Goal: Task Accomplishment & Management: Use online tool/utility

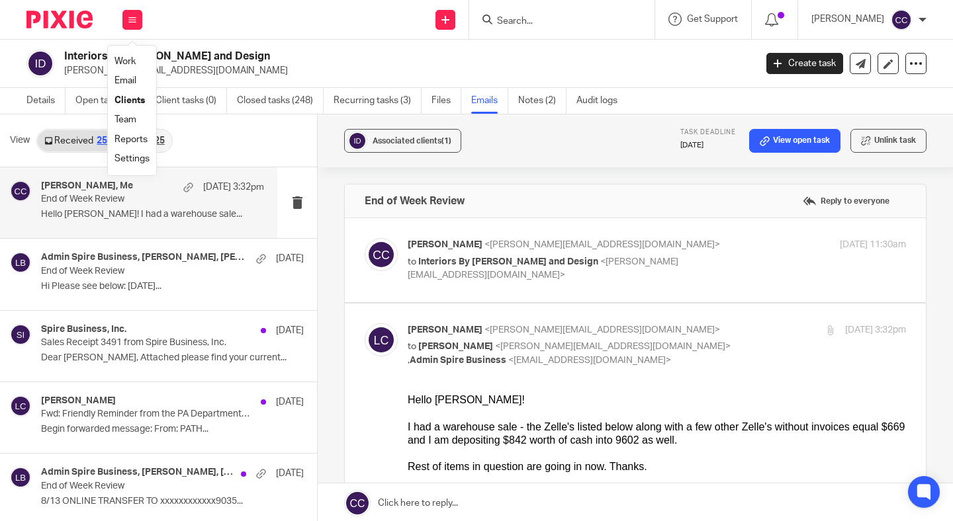
scroll to position [87, 0]
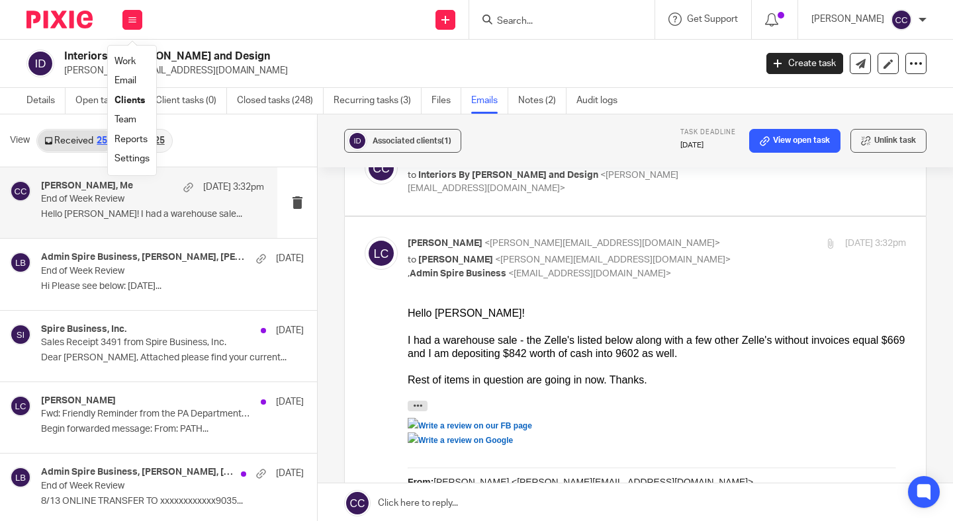
click at [128, 63] on link "Work" at bounding box center [124, 61] width 21 height 9
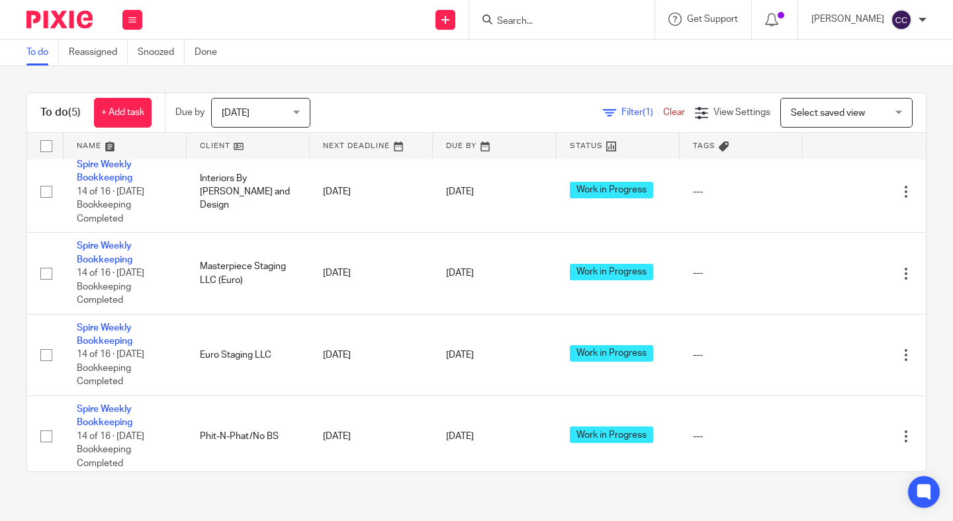
scroll to position [77, 0]
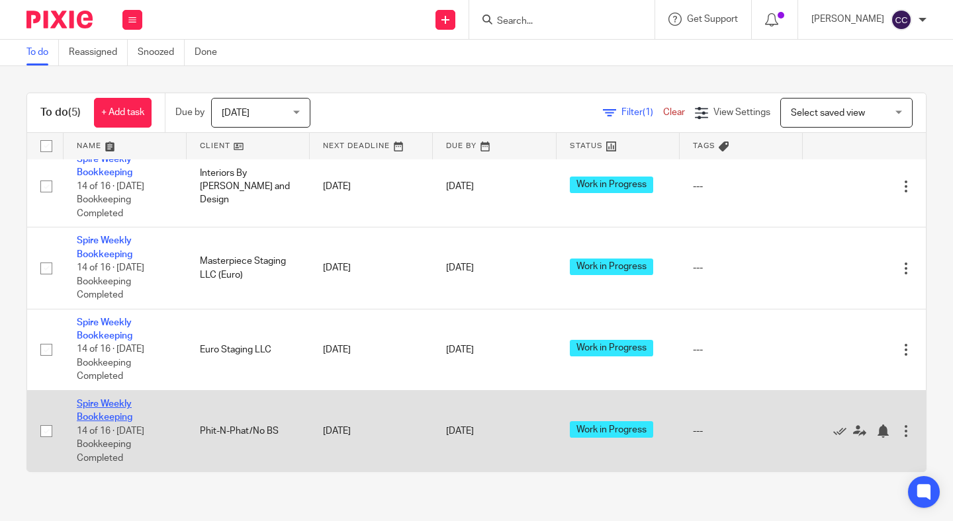
click at [121, 418] on link "Spire Weekly Bookkeeping" at bounding box center [105, 411] width 56 height 22
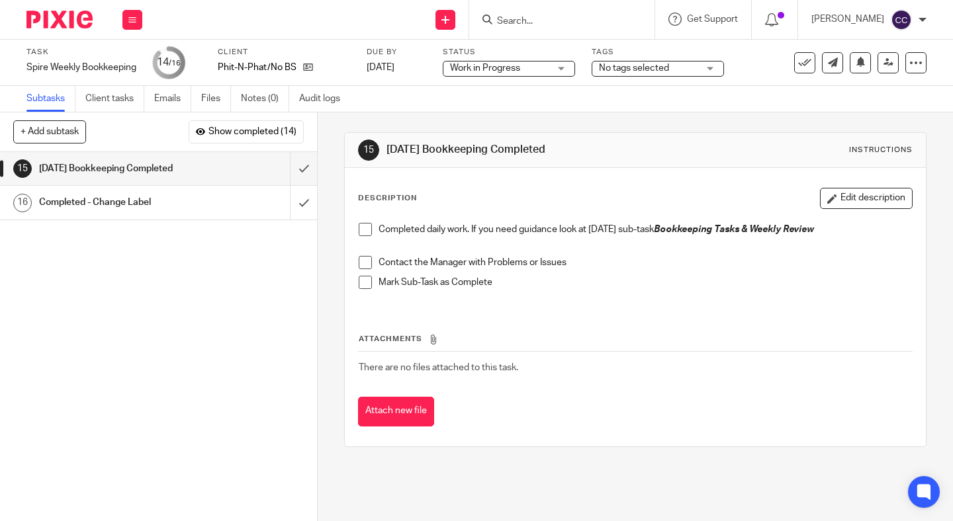
click at [367, 231] on span at bounding box center [365, 229] width 13 height 13
click at [367, 260] on span at bounding box center [365, 262] width 13 height 13
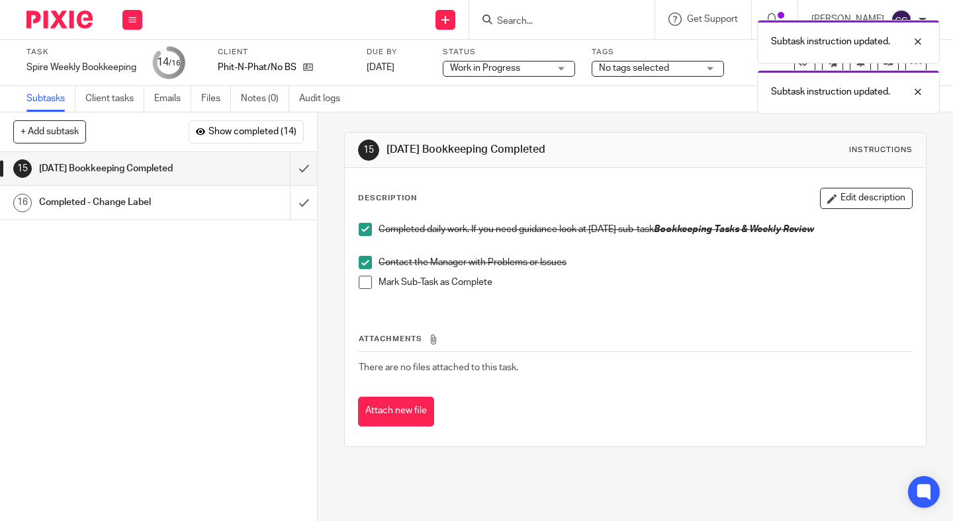
click at [367, 285] on span at bounding box center [365, 282] width 13 height 13
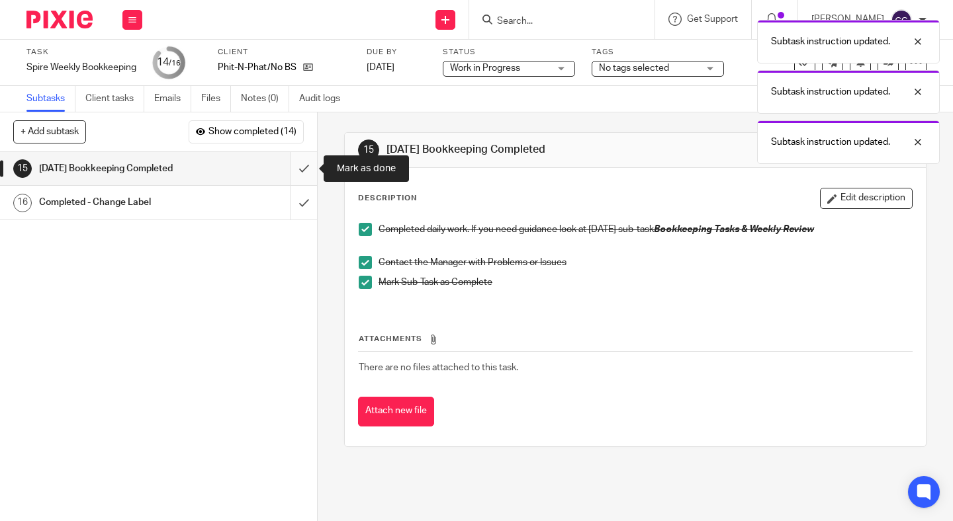
click at [300, 173] on input "submit" at bounding box center [158, 168] width 317 height 33
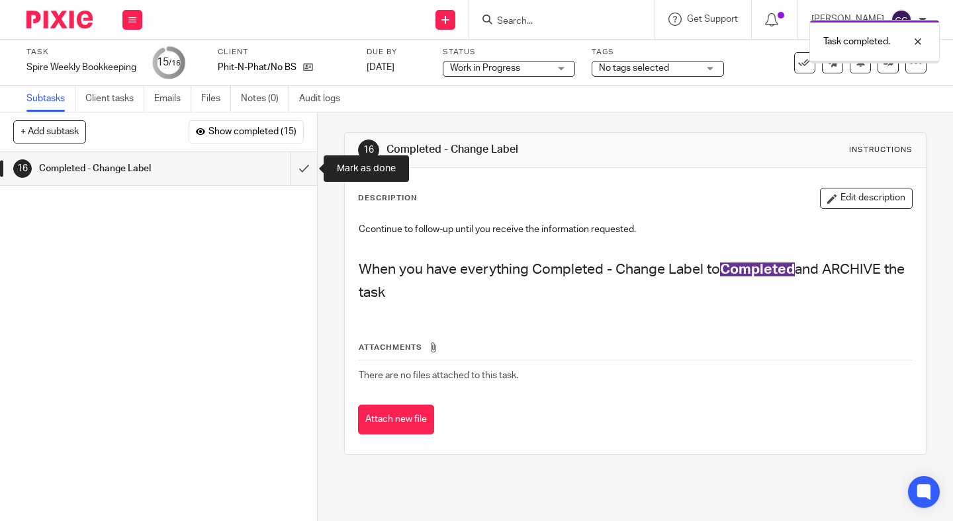
click at [300, 173] on input "submit" at bounding box center [158, 168] width 317 height 33
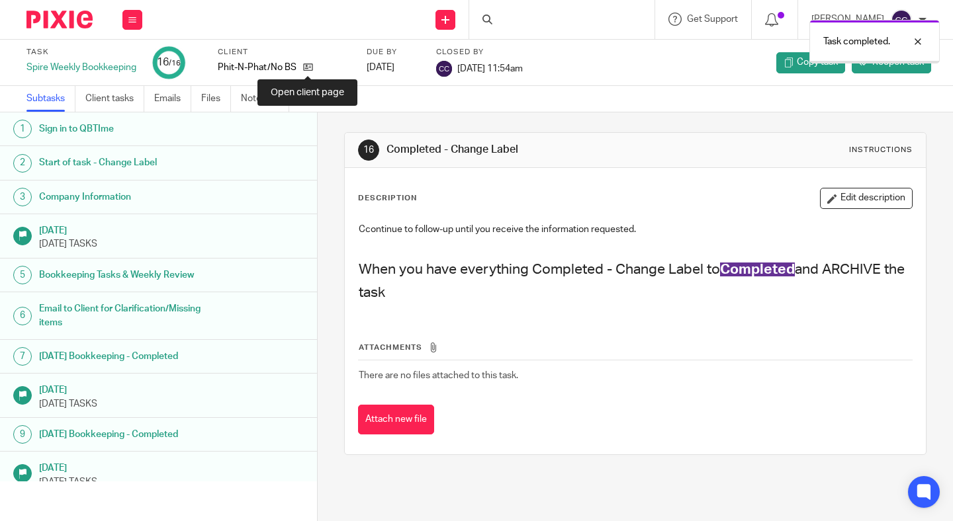
click at [308, 69] on icon at bounding box center [308, 67] width 10 height 10
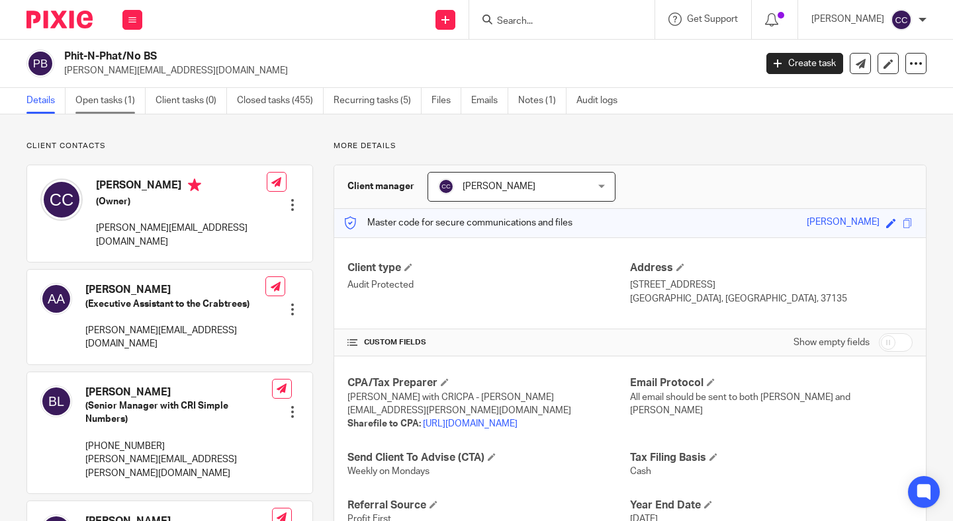
click at [103, 98] on link "Open tasks (1)" at bounding box center [110, 101] width 70 height 26
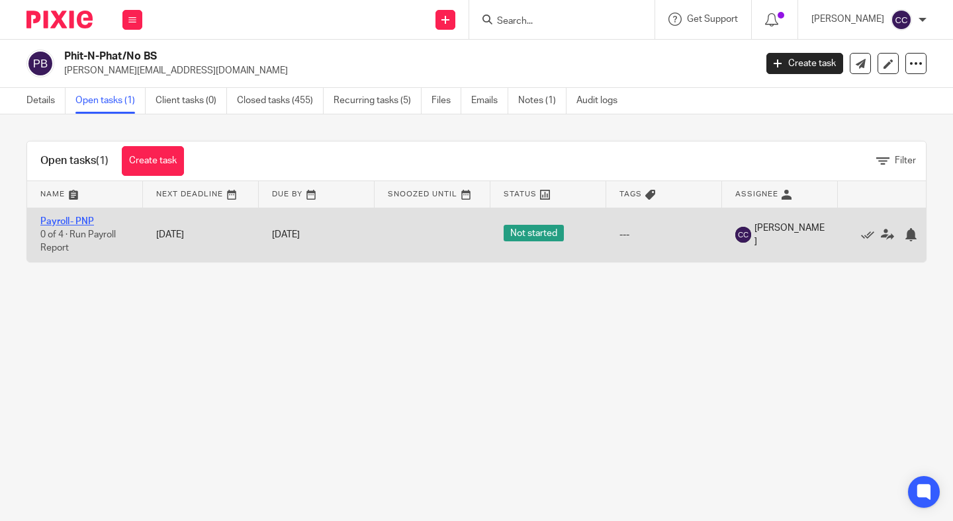
click at [77, 217] on link "Payroll- PNP" at bounding box center [67, 221] width 54 height 9
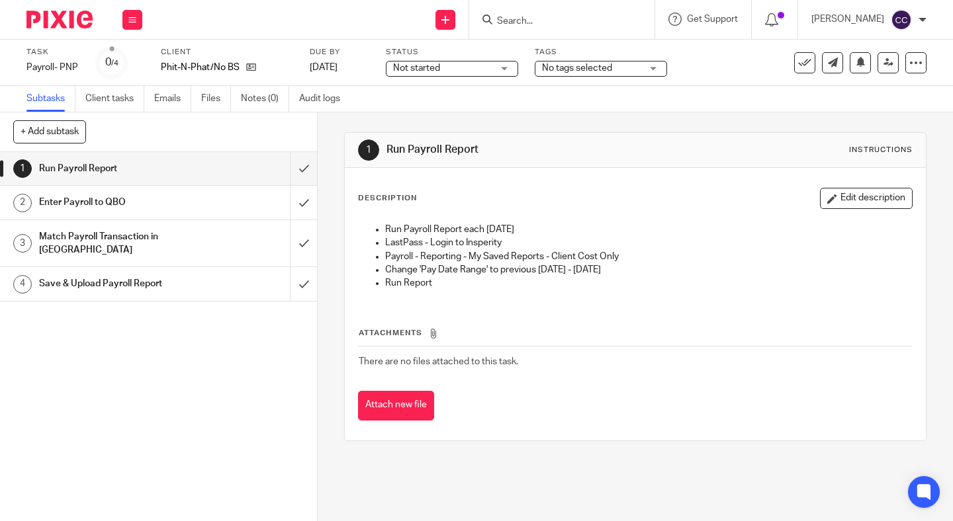
click at [450, 73] on span "Not started" at bounding box center [442, 69] width 99 height 14
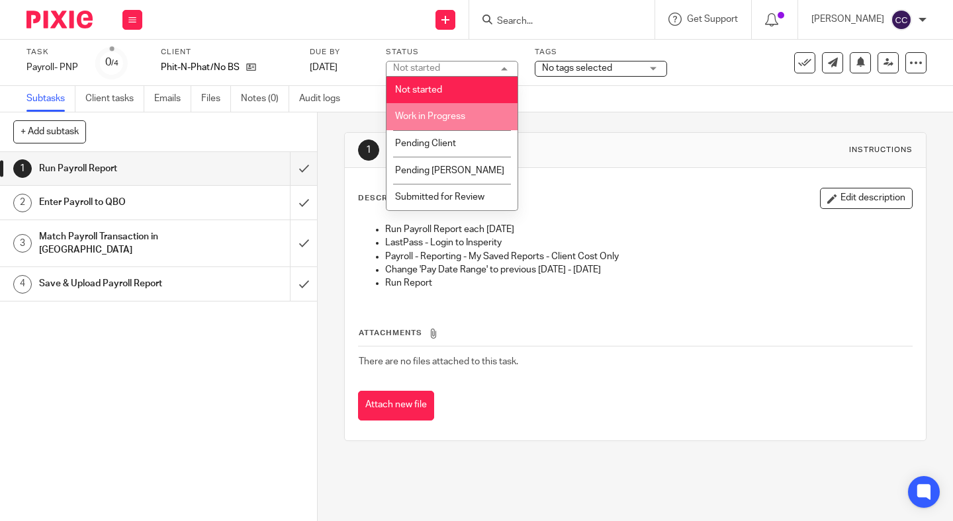
click at [450, 109] on li "Work in Progress" at bounding box center [451, 116] width 131 height 27
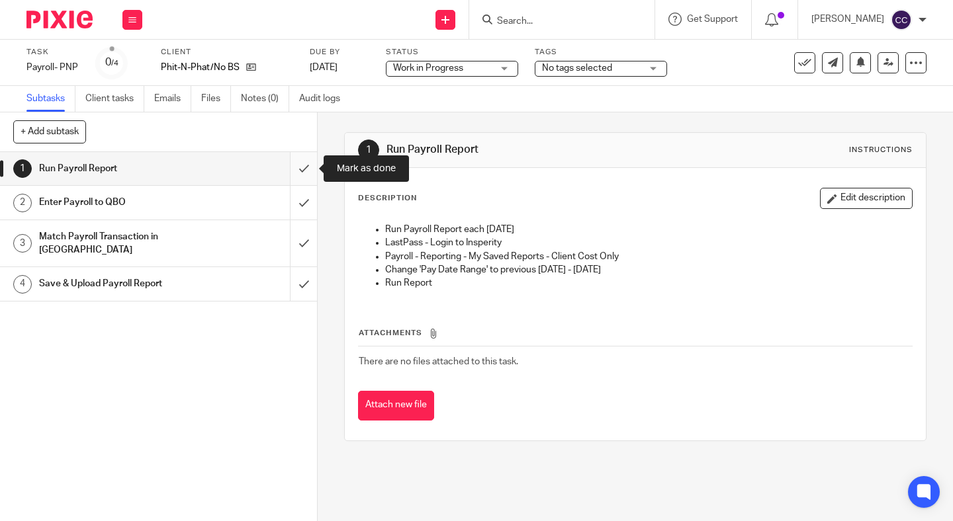
click at [302, 172] on input "submit" at bounding box center [158, 168] width 317 height 33
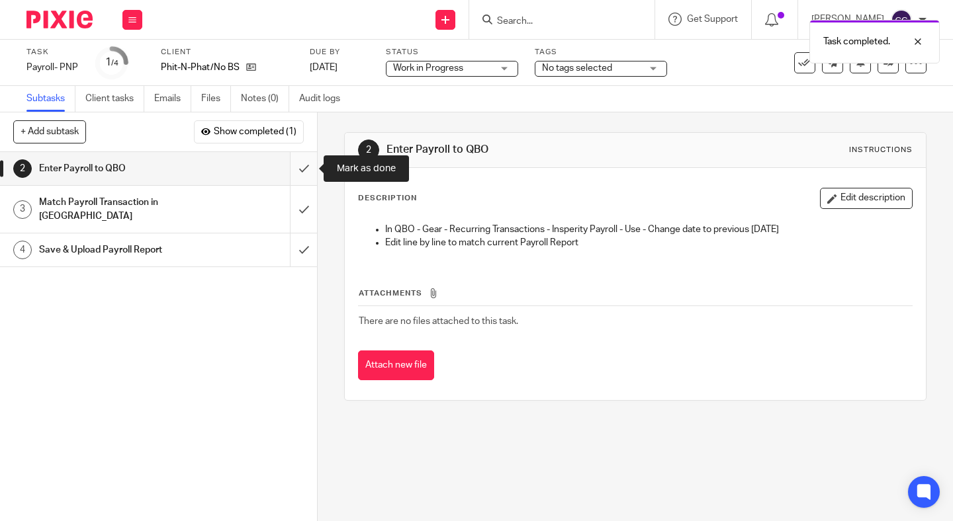
click at [300, 175] on input "submit" at bounding box center [158, 168] width 317 height 33
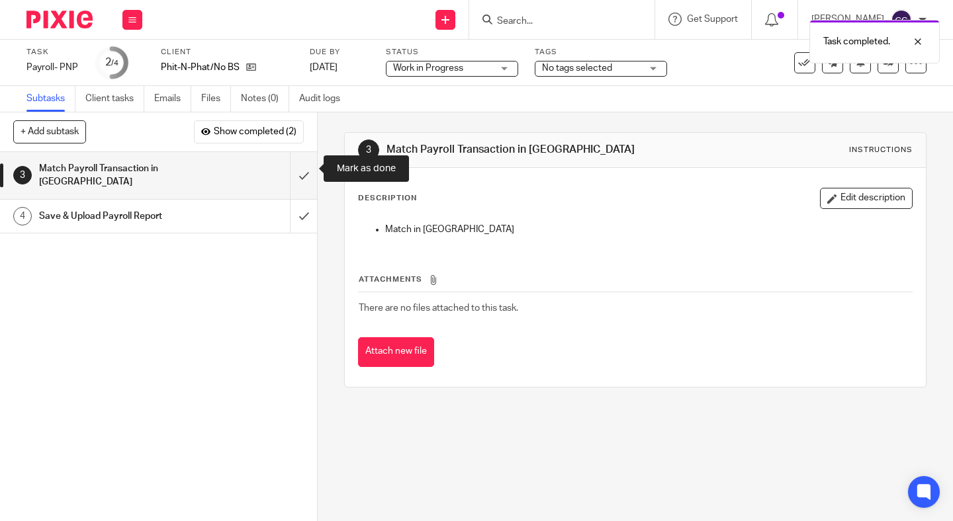
click at [300, 175] on input "submit" at bounding box center [158, 175] width 317 height 47
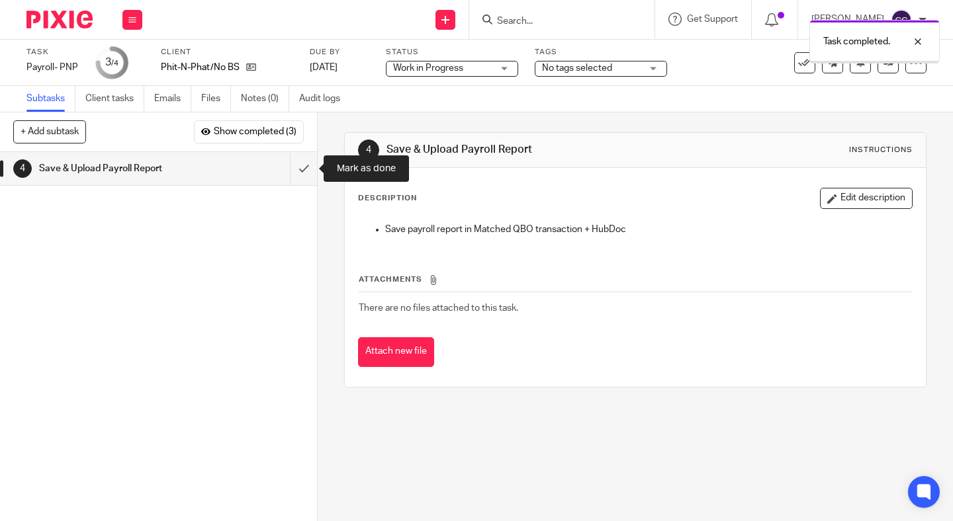
click at [300, 175] on input "submit" at bounding box center [158, 168] width 317 height 33
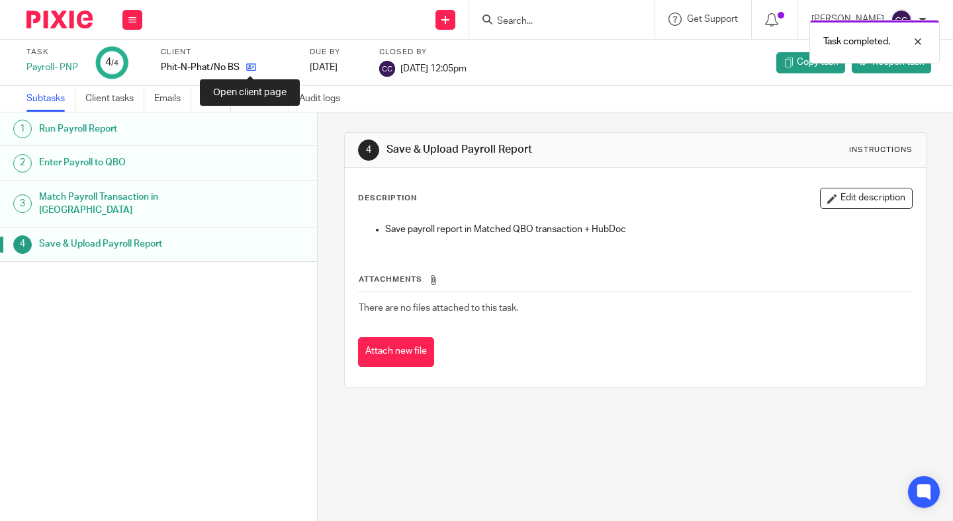
click at [252, 64] on icon at bounding box center [251, 67] width 10 height 10
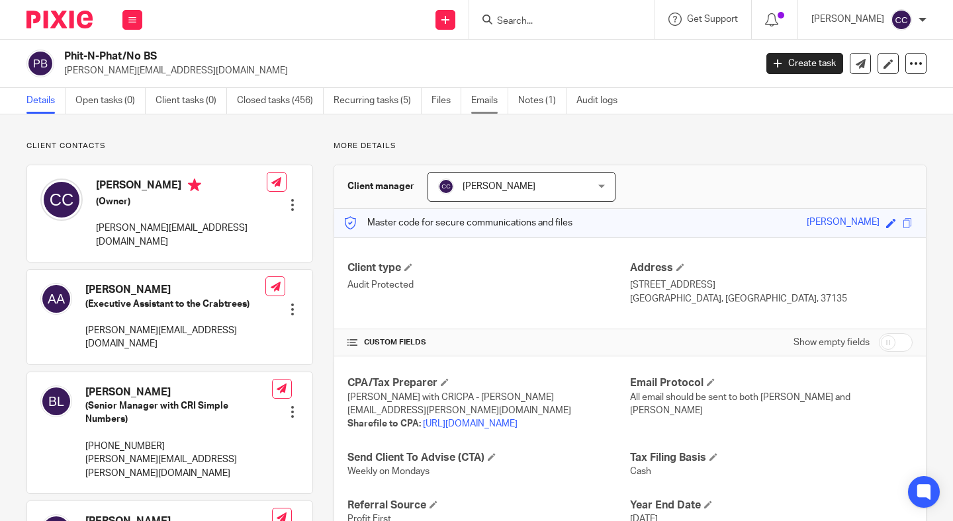
click at [498, 97] on link "Emails" at bounding box center [489, 101] width 37 height 26
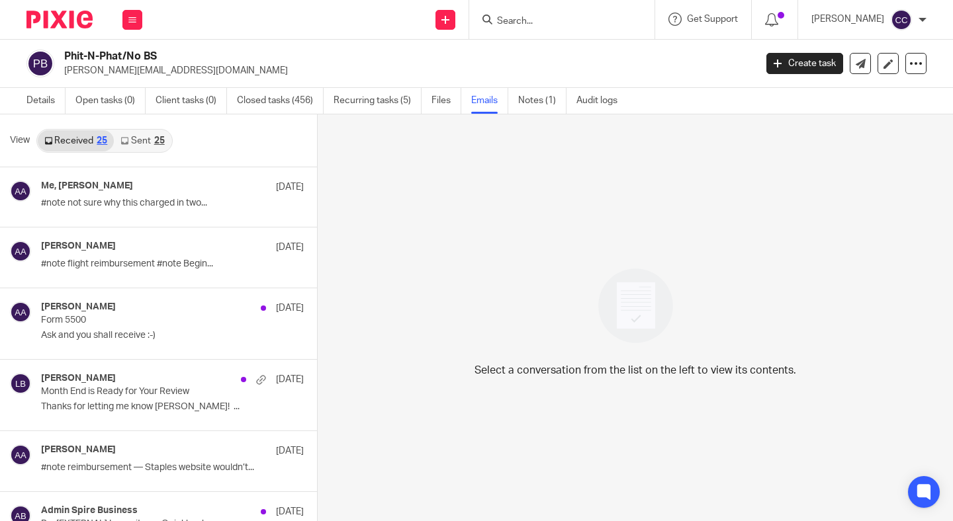
click at [134, 8] on div "Work Email Clients Team Reports Settings" at bounding box center [132, 19] width 46 height 39
click at [136, 58] on li "Work" at bounding box center [131, 61] width 35 height 19
click at [132, 65] on link "Work" at bounding box center [124, 61] width 21 height 9
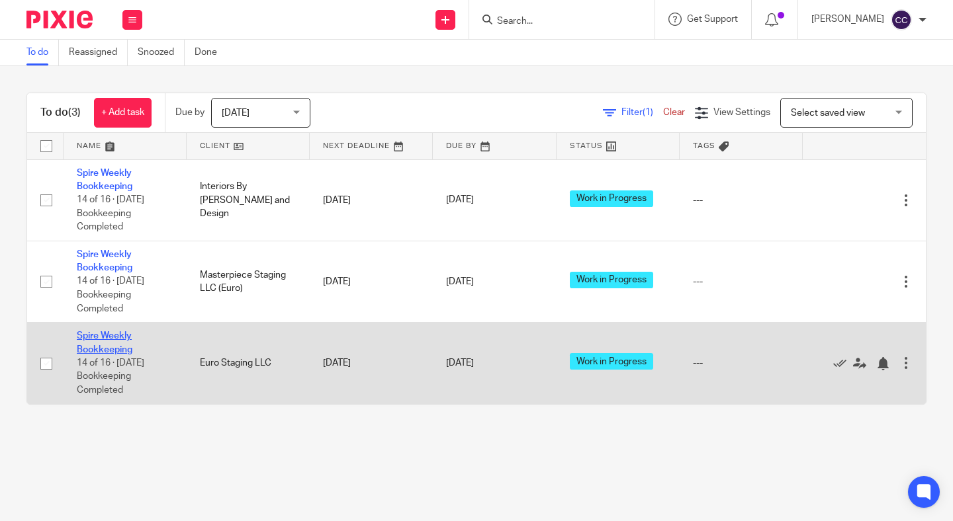
click at [94, 353] on link "Spire Weekly Bookkeeping" at bounding box center [105, 342] width 56 height 22
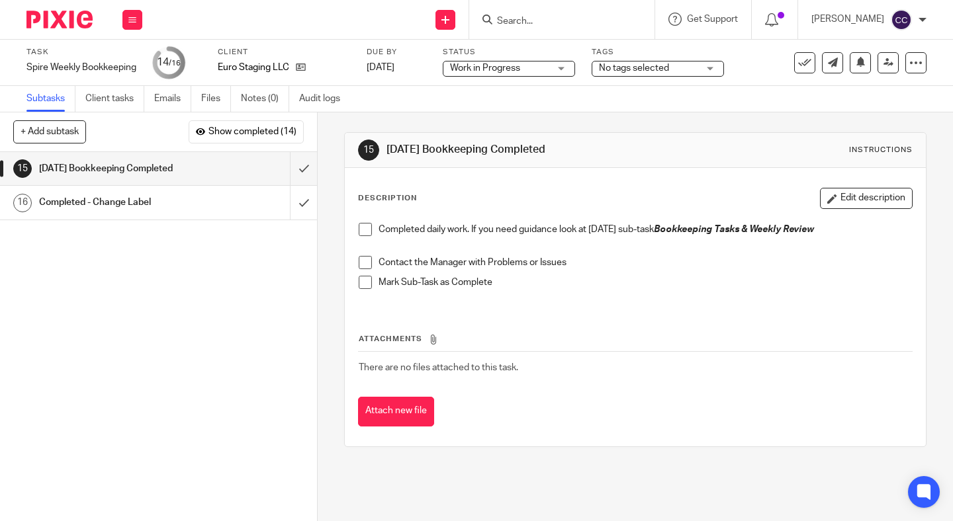
click at [363, 233] on span at bounding box center [365, 229] width 13 height 13
click at [366, 263] on span at bounding box center [365, 262] width 13 height 13
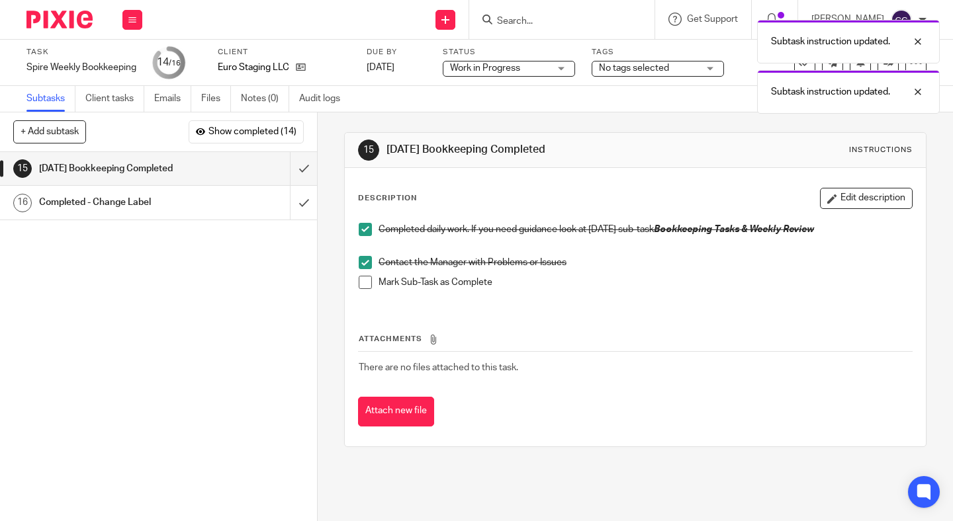
click at [366, 283] on span at bounding box center [365, 282] width 13 height 13
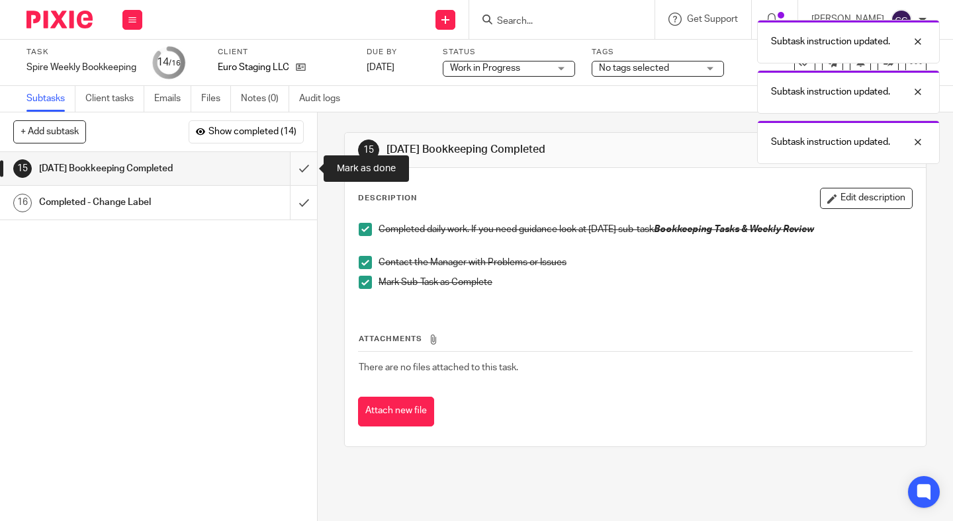
click at [296, 171] on input "submit" at bounding box center [158, 168] width 317 height 33
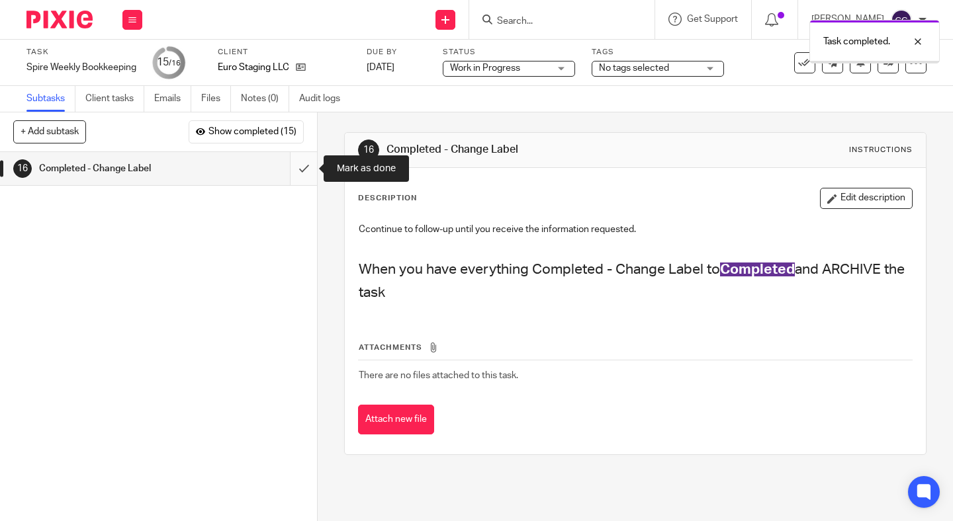
click at [298, 168] on input "submit" at bounding box center [158, 168] width 317 height 33
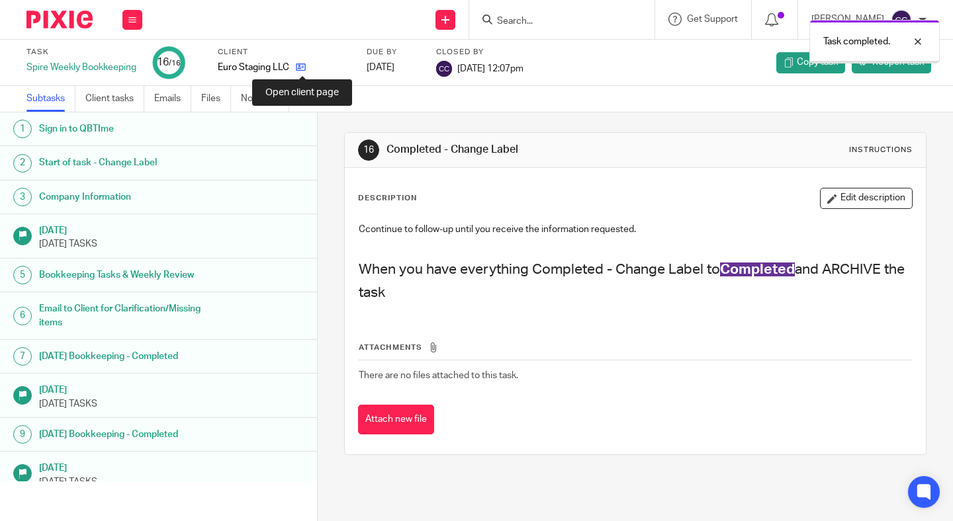
click at [304, 65] on icon at bounding box center [301, 67] width 10 height 10
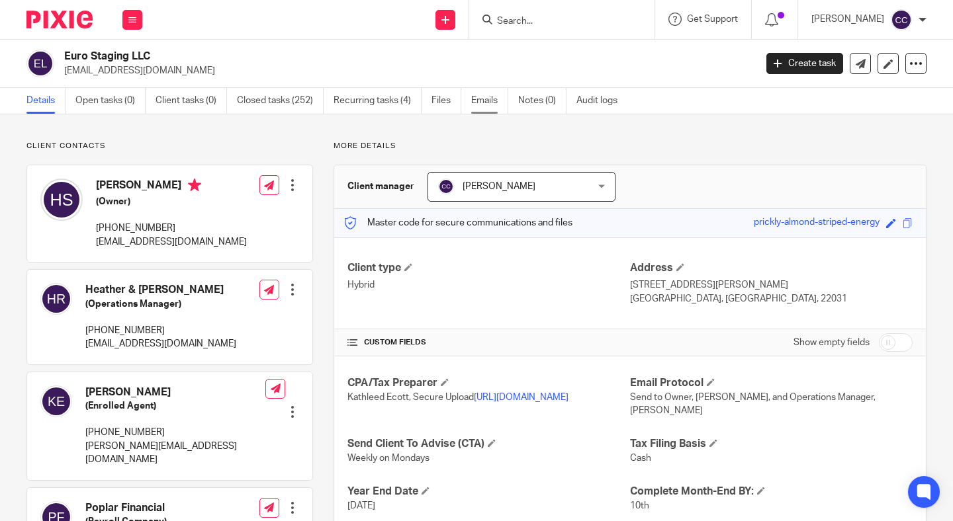
click at [484, 106] on link "Emails" at bounding box center [489, 101] width 37 height 26
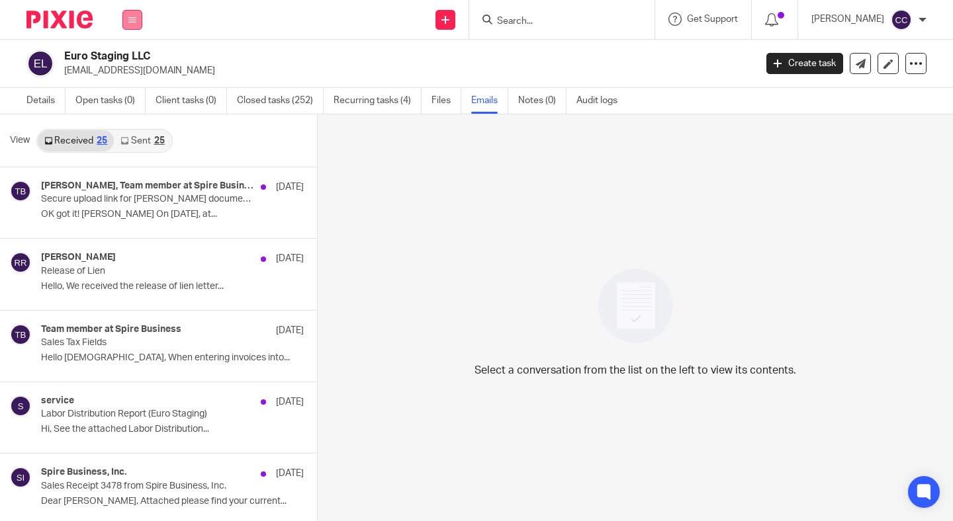
click at [127, 20] on button at bounding box center [132, 20] width 20 height 20
click at [127, 61] on link "Work" at bounding box center [124, 61] width 21 height 9
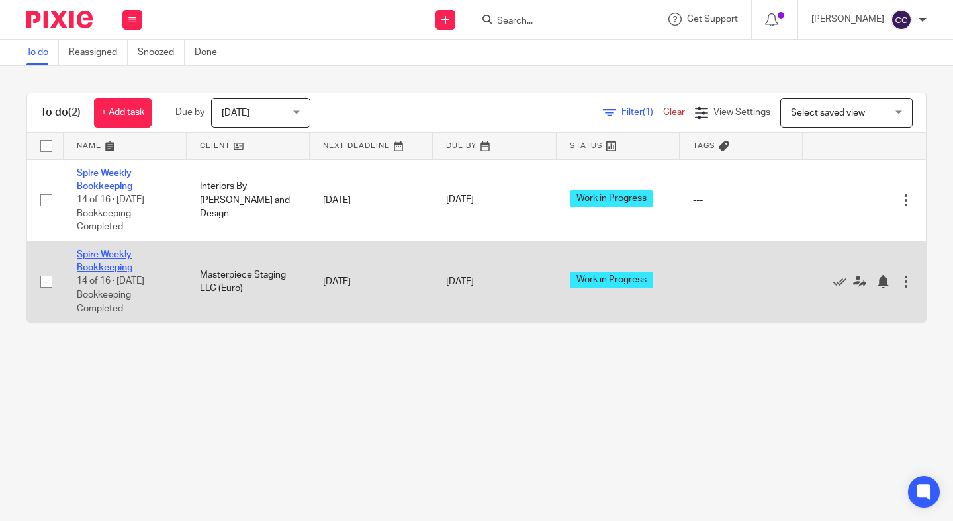
click at [102, 273] on link "Spire Weekly Bookkeeping" at bounding box center [105, 261] width 56 height 22
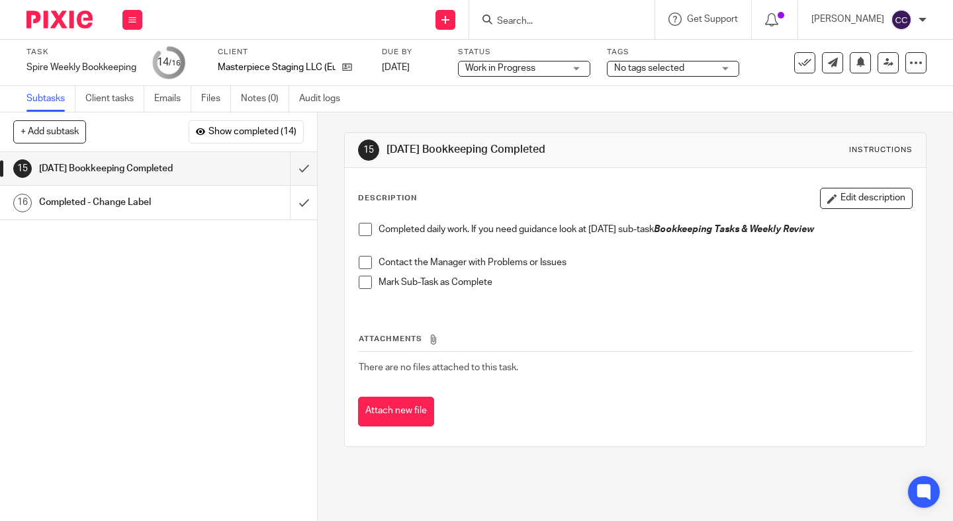
click at [371, 230] on span at bounding box center [365, 229] width 13 height 13
click at [369, 262] on span at bounding box center [365, 262] width 13 height 13
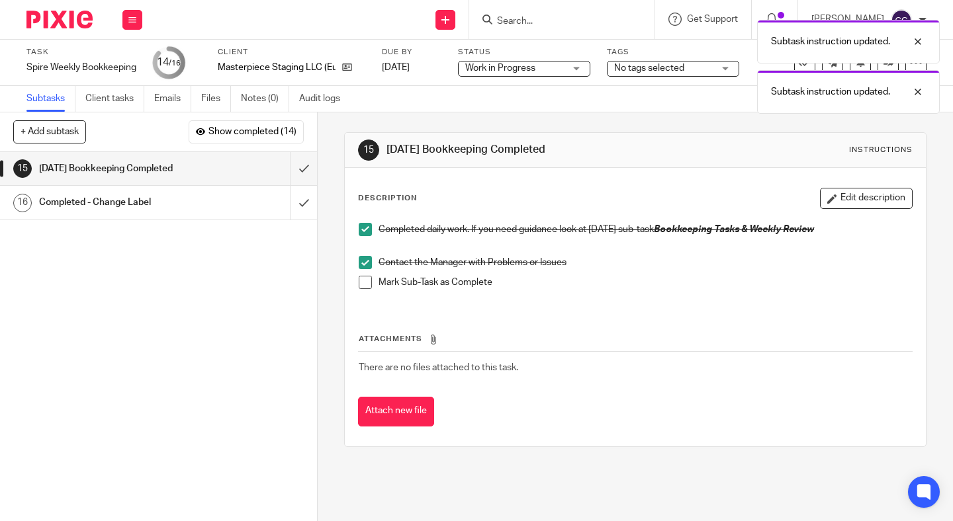
click at [369, 288] on span at bounding box center [365, 282] width 13 height 13
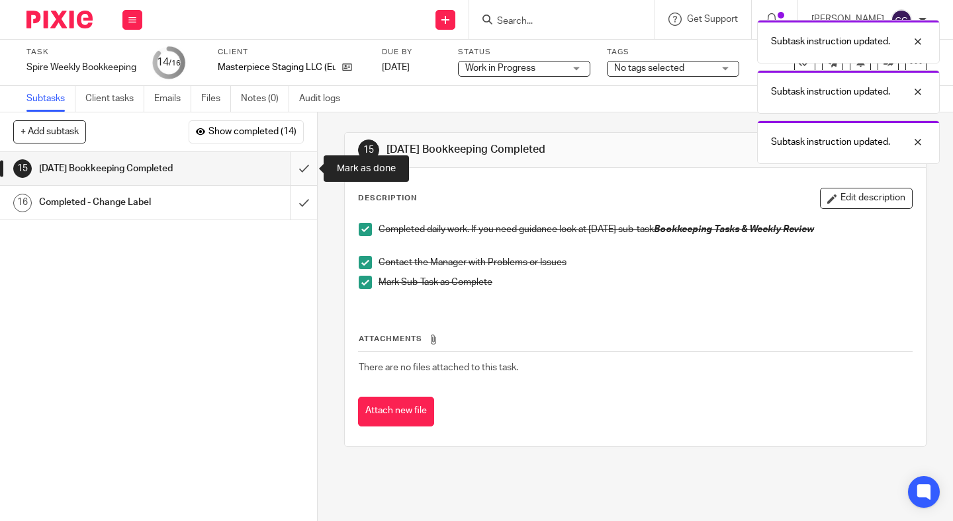
click at [309, 166] on input "submit" at bounding box center [158, 168] width 317 height 33
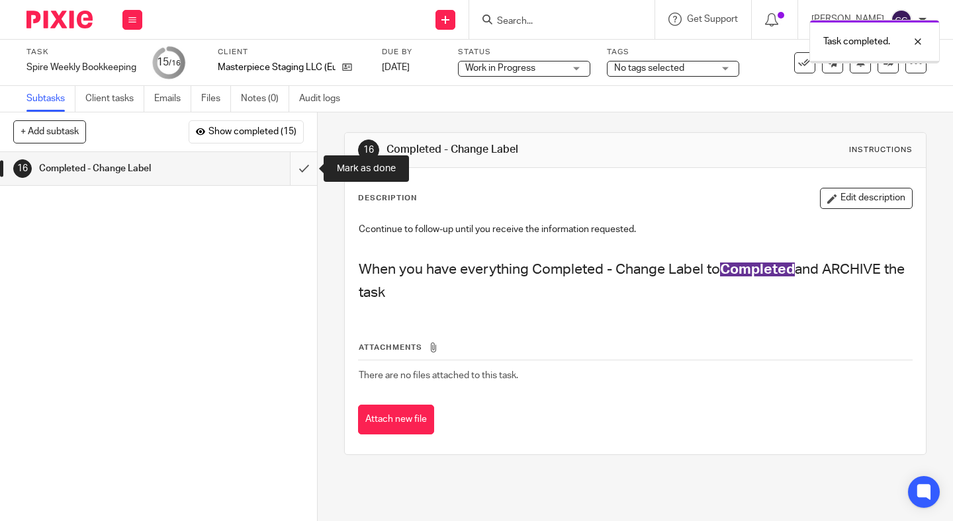
click at [298, 169] on input "submit" at bounding box center [158, 168] width 317 height 33
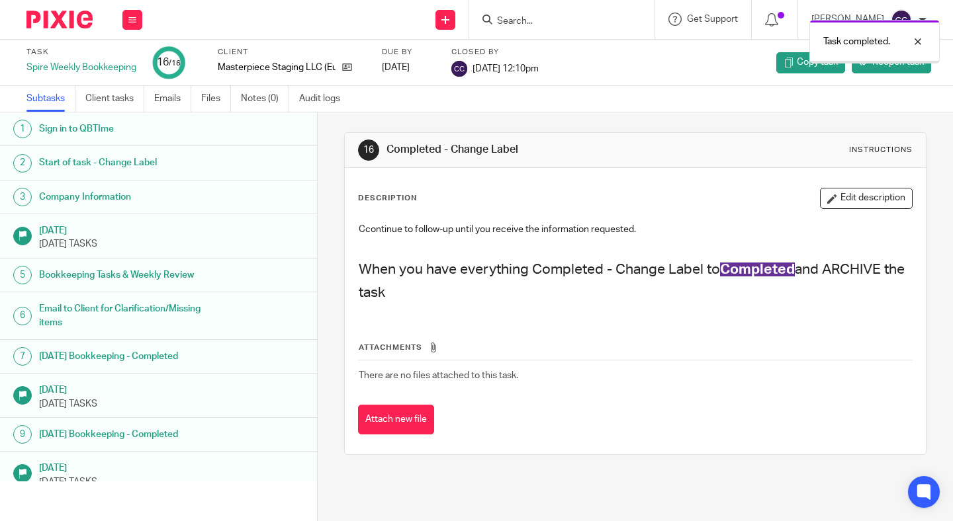
click at [130, 18] on icon at bounding box center [132, 20] width 8 height 8
click at [126, 62] on link "Work" at bounding box center [125, 61] width 23 height 9
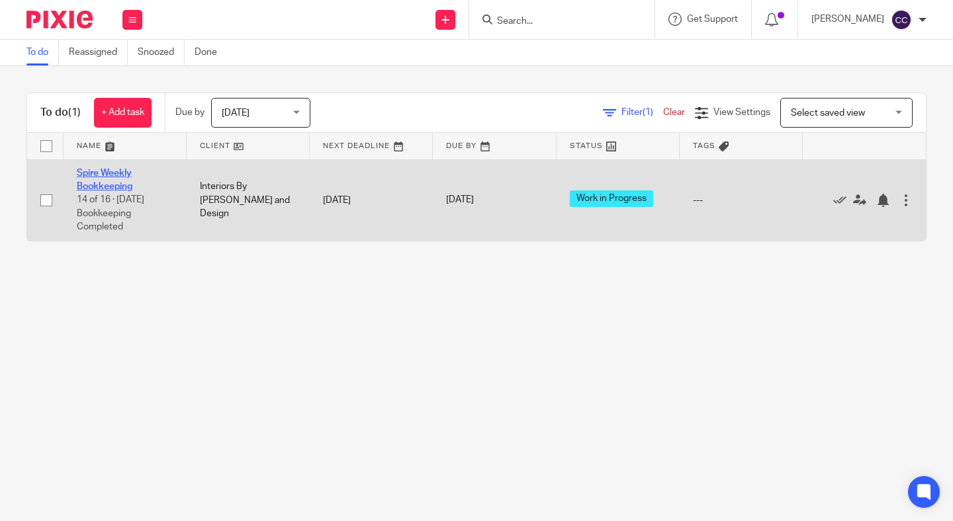
click at [114, 186] on link "Spire Weekly Bookkeeping" at bounding box center [105, 180] width 56 height 22
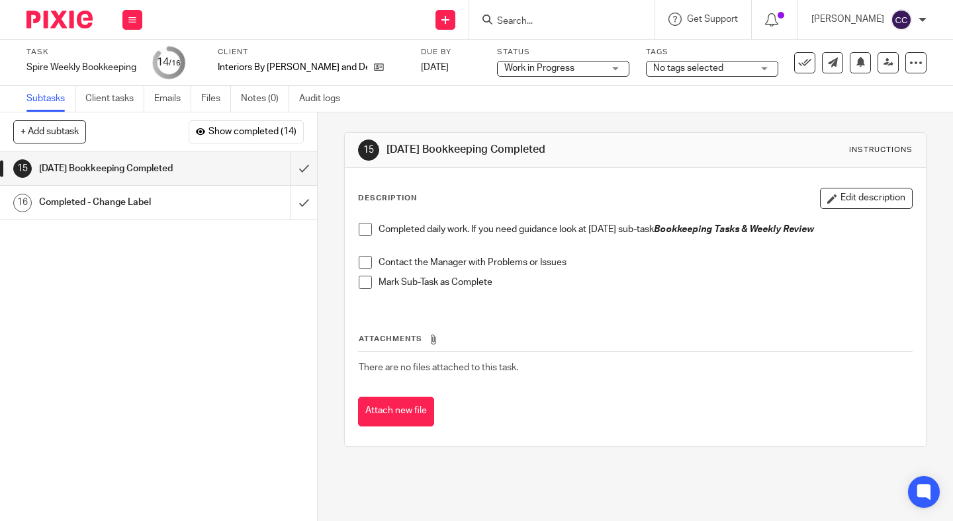
click at [363, 230] on span at bounding box center [365, 229] width 13 height 13
click at [365, 265] on span at bounding box center [365, 262] width 13 height 13
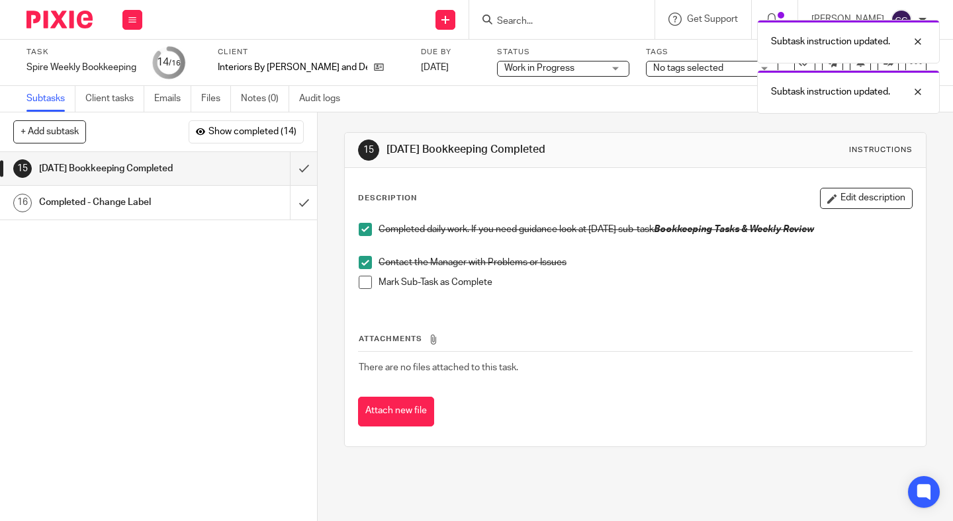
click at [365, 288] on span at bounding box center [365, 282] width 13 height 13
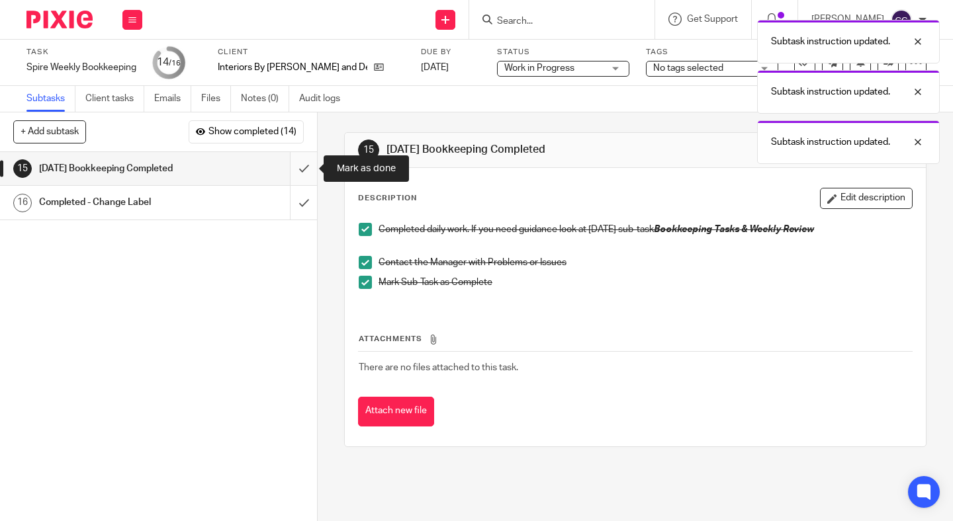
click at [302, 174] on input "submit" at bounding box center [158, 168] width 317 height 33
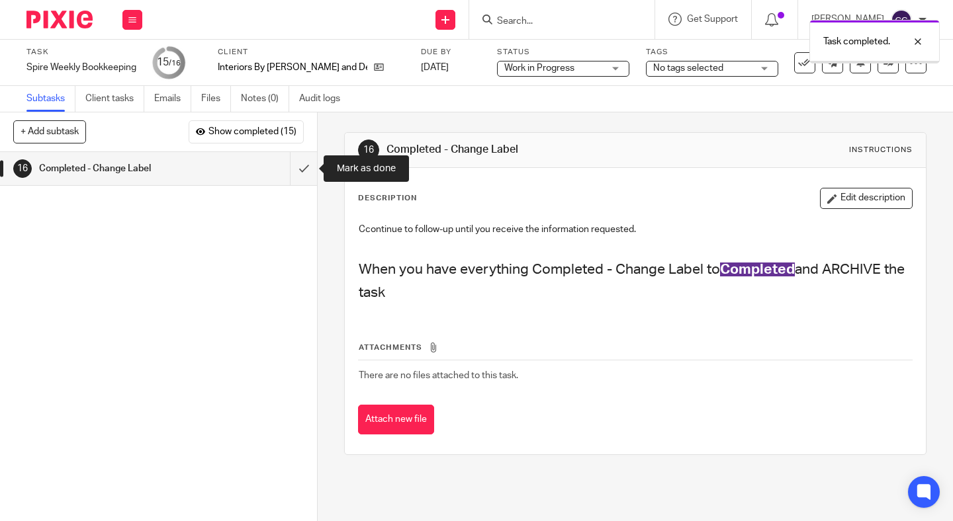
click at [302, 174] on input "submit" at bounding box center [158, 168] width 317 height 33
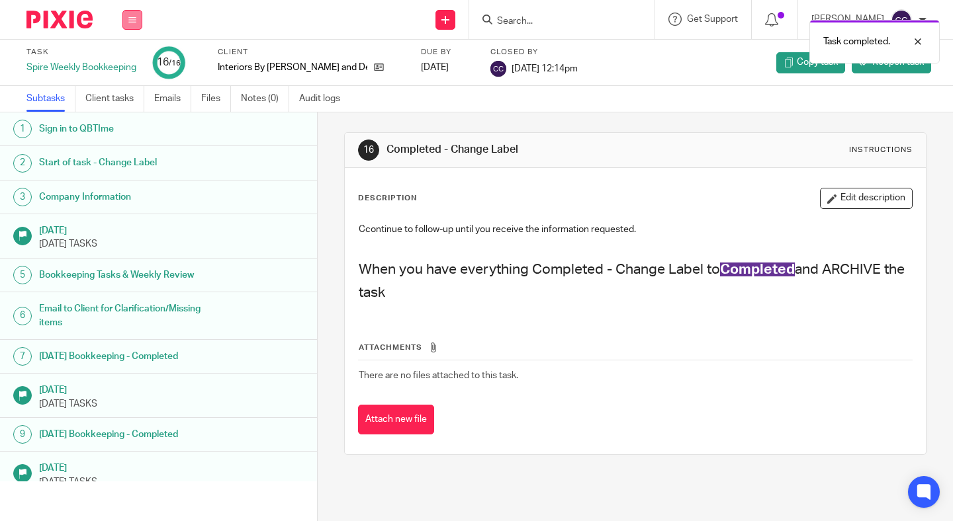
click at [132, 20] on icon at bounding box center [132, 20] width 8 height 8
click at [129, 64] on link "Work" at bounding box center [125, 61] width 23 height 9
